Goal: Transaction & Acquisition: Download file/media

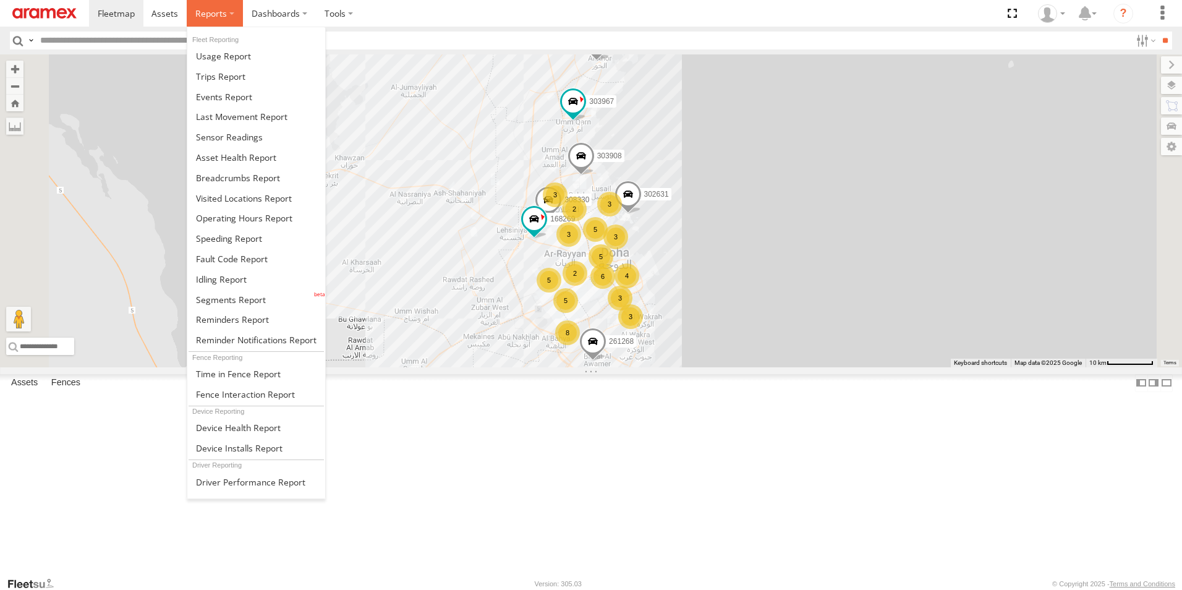
click at [221, 16] on span at bounding box center [211, 13] width 32 height 12
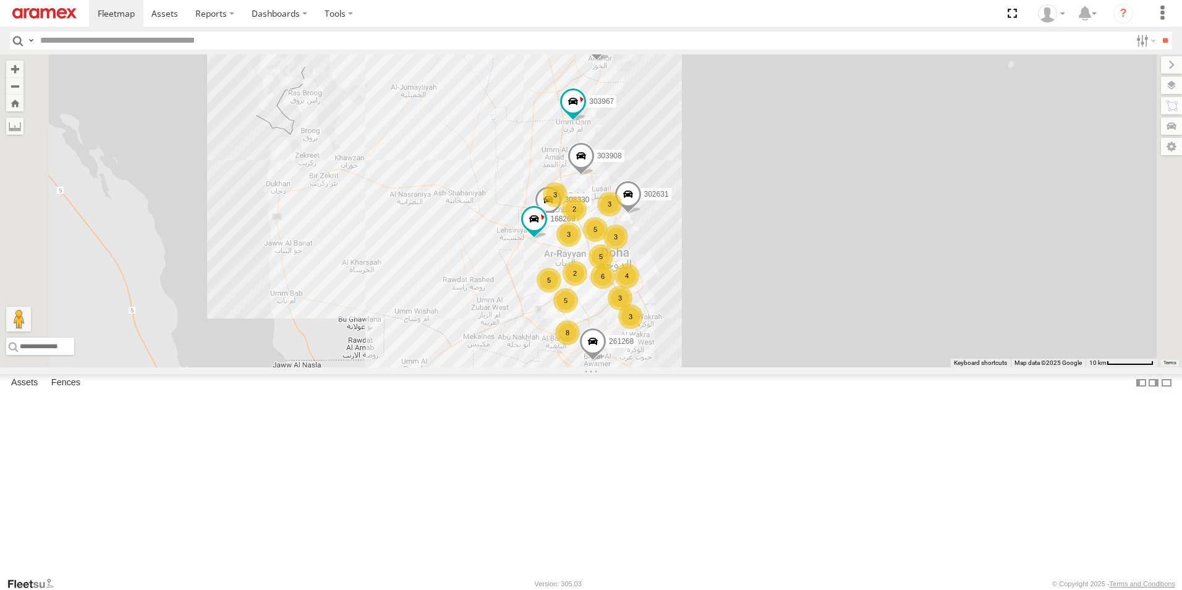
click at [399, 11] on section at bounding box center [634, 13] width 1090 height 27
click at [352, 17] on label at bounding box center [339, 13] width 46 height 27
click at [278, 18] on label "Dashboards" at bounding box center [279, 13] width 73 height 27
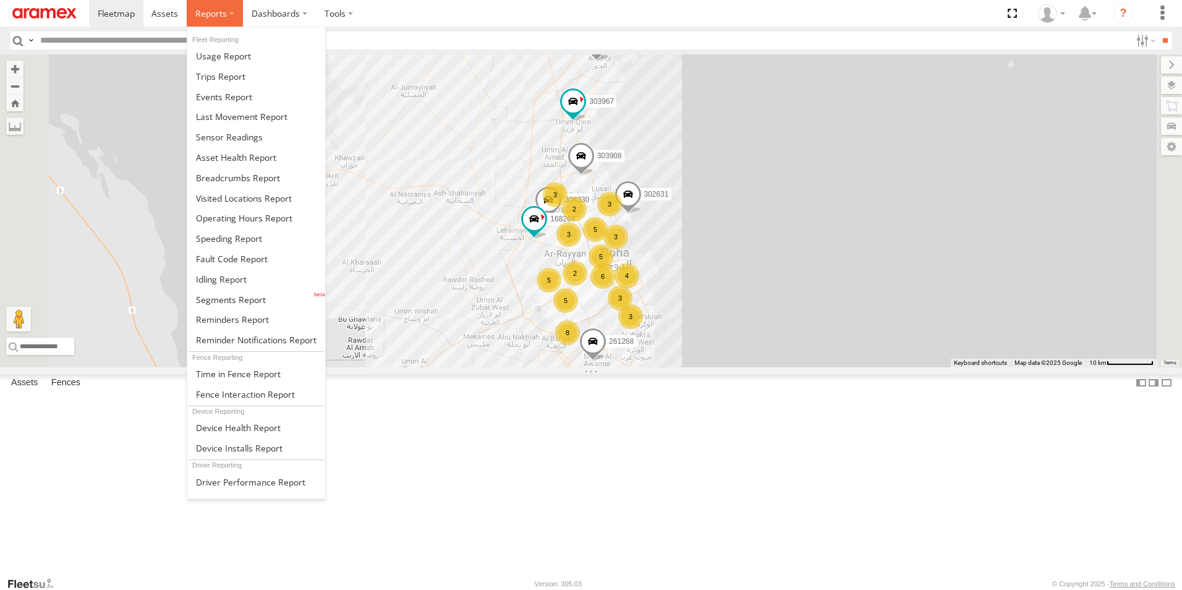
click at [231, 19] on label at bounding box center [215, 13] width 56 height 27
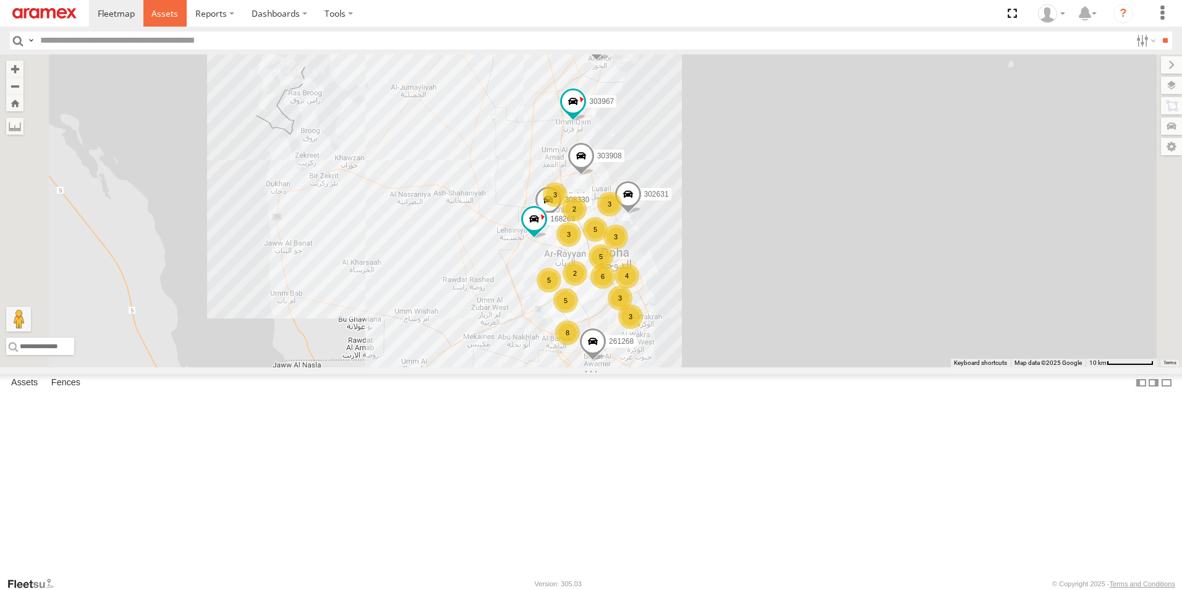
click at [167, 14] on span at bounding box center [164, 13] width 27 height 12
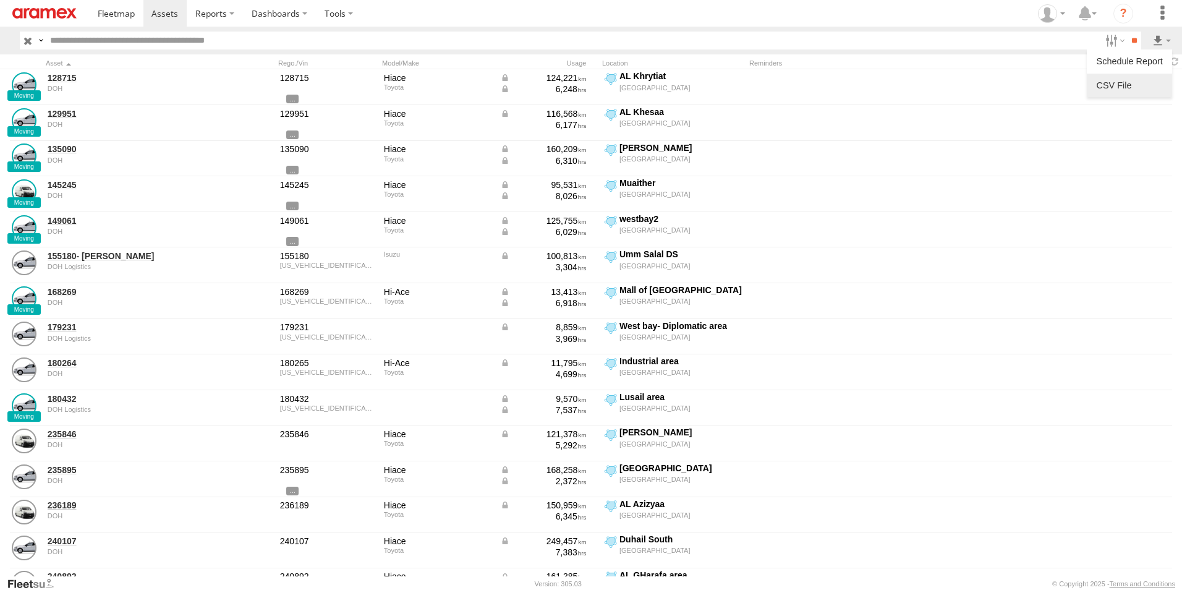
click at [1122, 87] on label at bounding box center [1129, 85] width 75 height 19
click at [0, 0] on button "Export" at bounding box center [0, 0] width 0 height 0
click at [0, 0] on label at bounding box center [0, 0] width 0 height 0
